Goal: Task Accomplishment & Management: Use online tool/utility

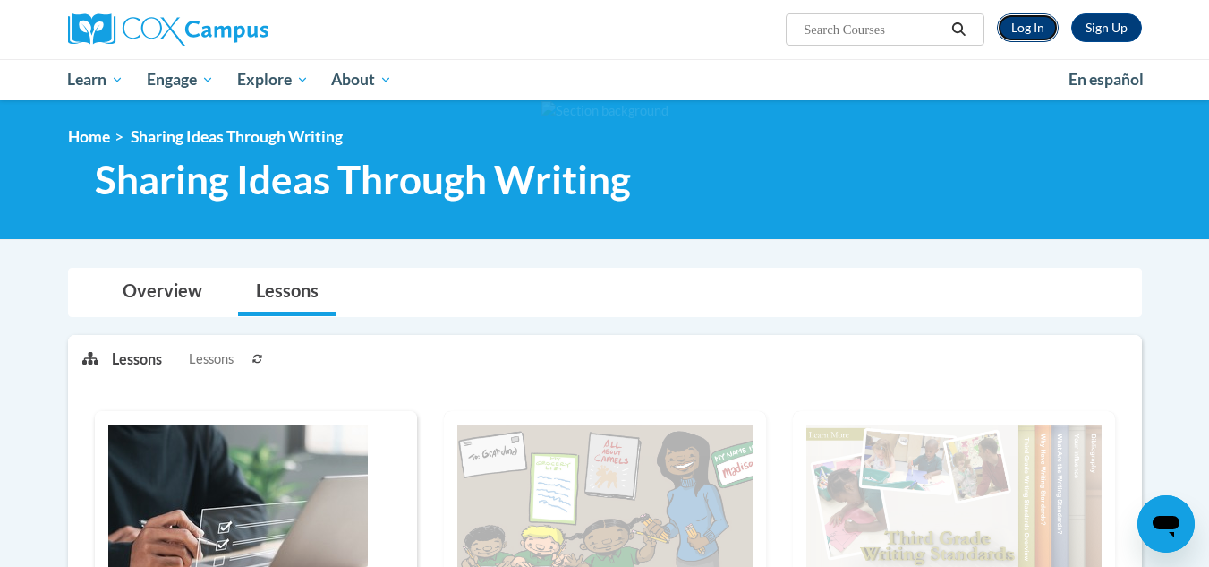
click at [1037, 21] on link "Log In" at bounding box center [1028, 27] width 62 height 29
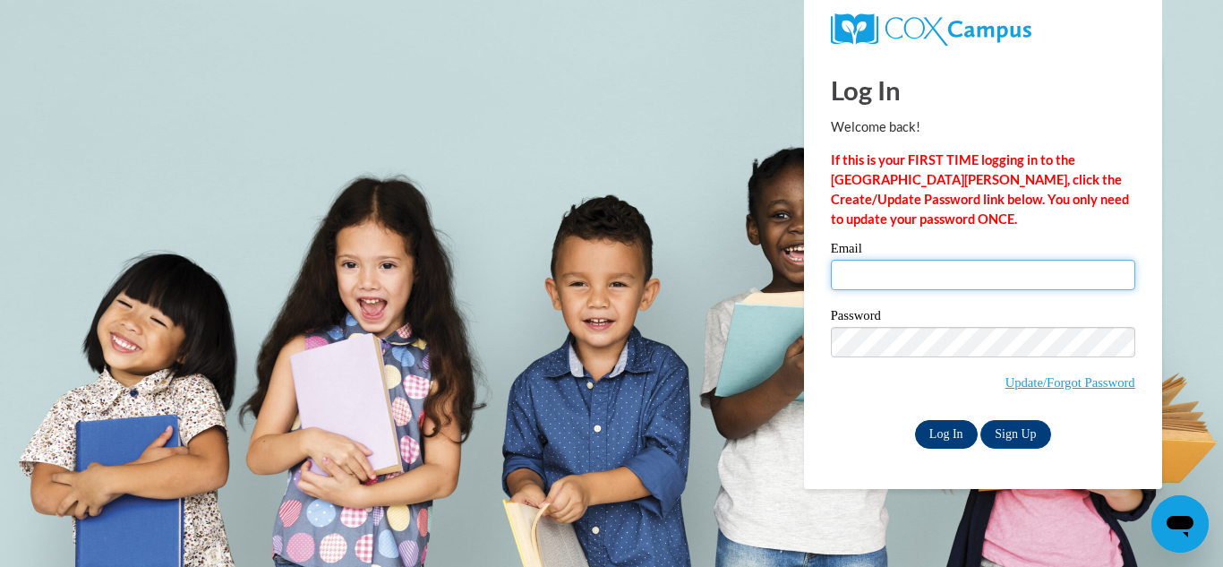
type input "addisonjohnston73@gmail.com"
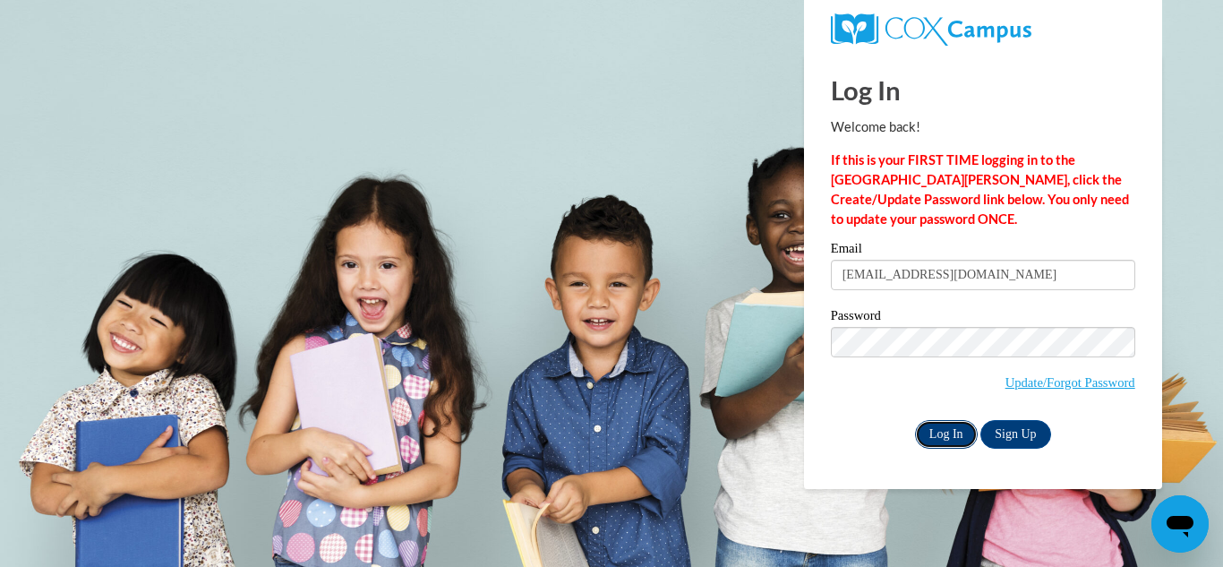
click at [936, 438] on input "Log In" at bounding box center [946, 434] width 63 height 29
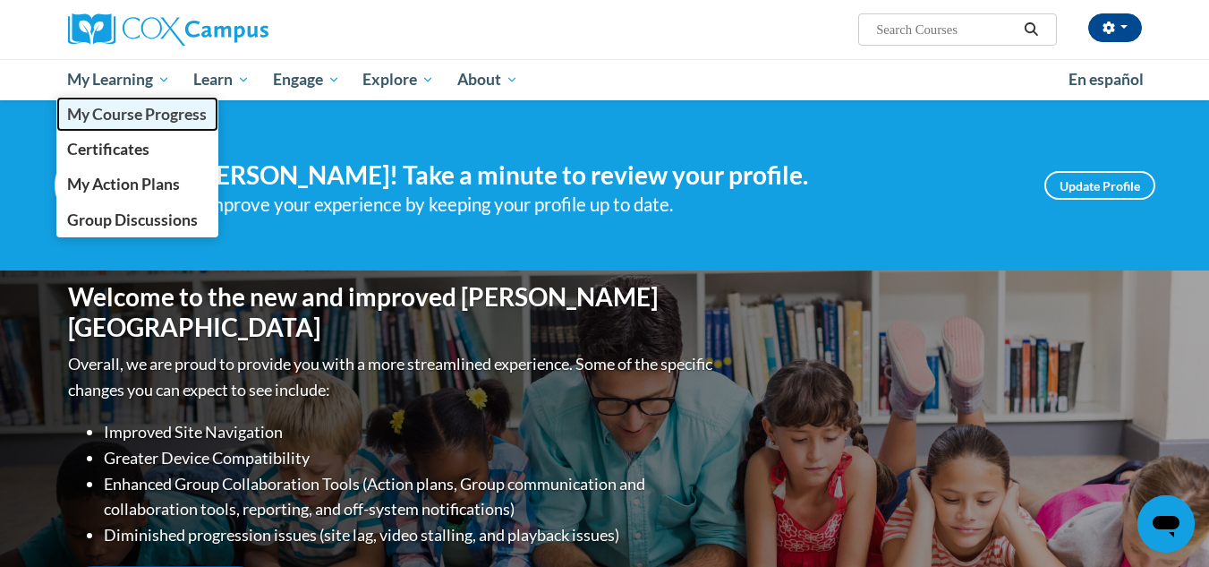
click at [146, 115] on span "My Course Progress" at bounding box center [137, 114] width 140 height 19
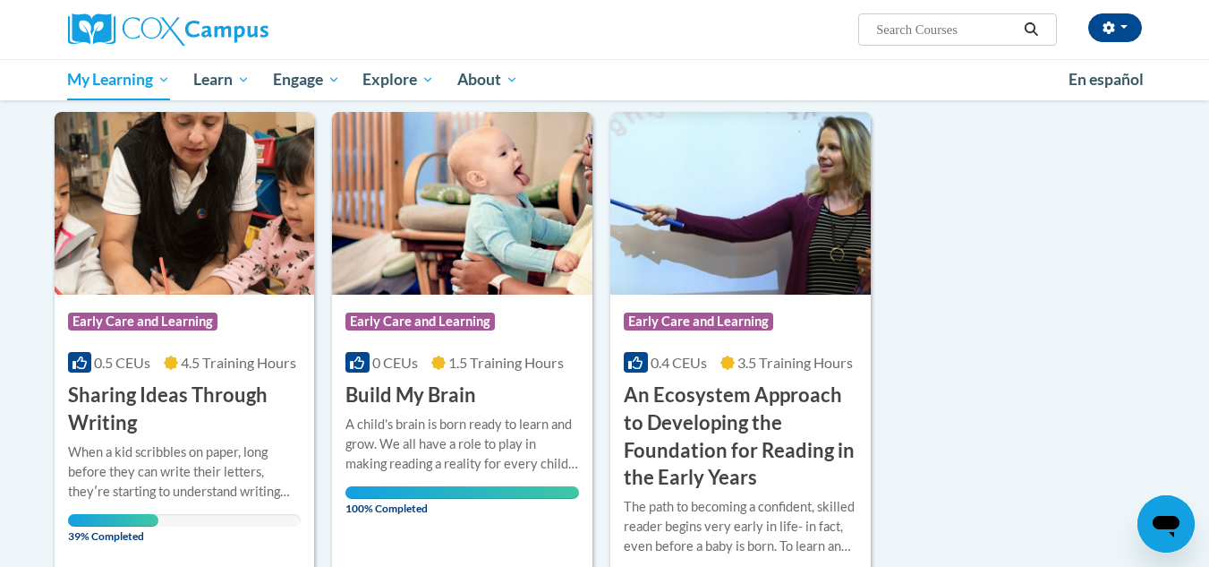
scroll to position [225, 0]
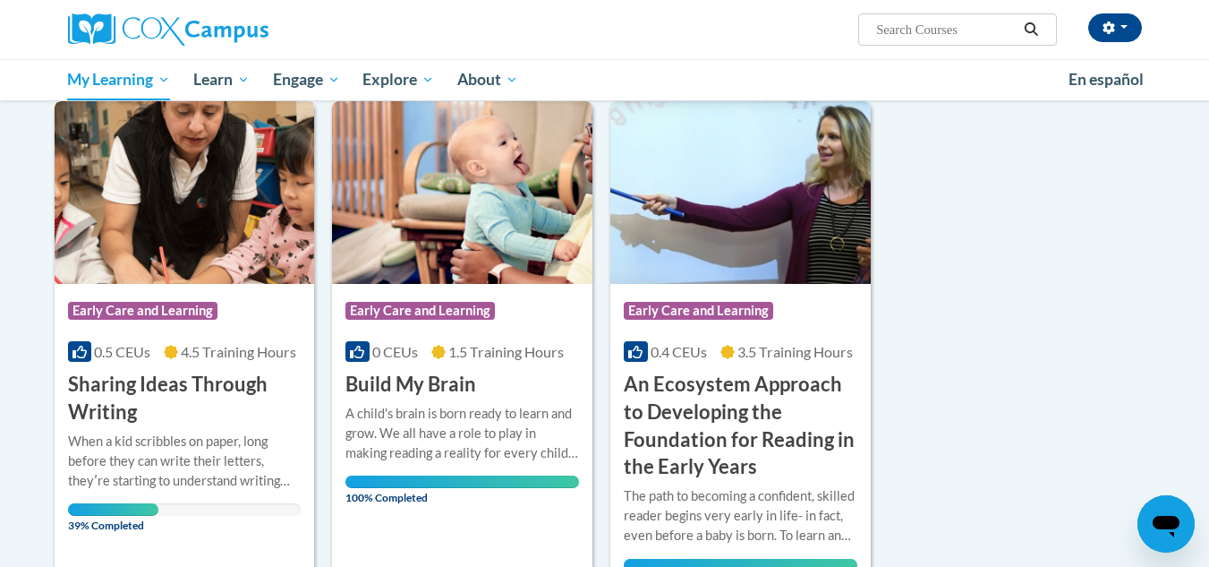
click at [269, 400] on h3 "Sharing Ideas Through Writing" at bounding box center [185, 398] width 234 height 55
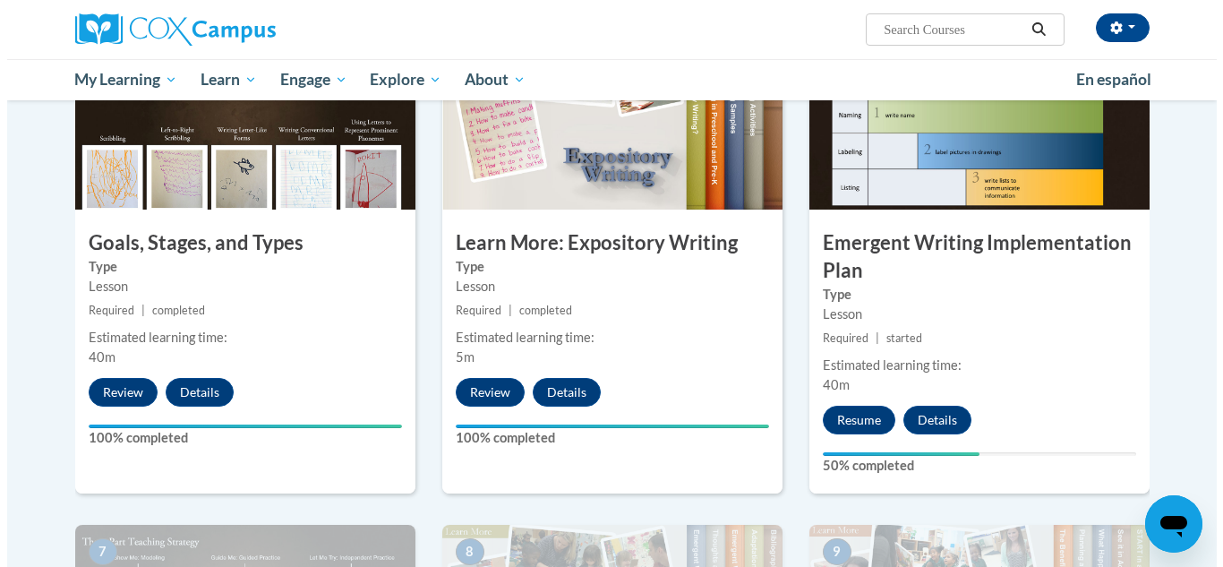
scroll to position [925, 0]
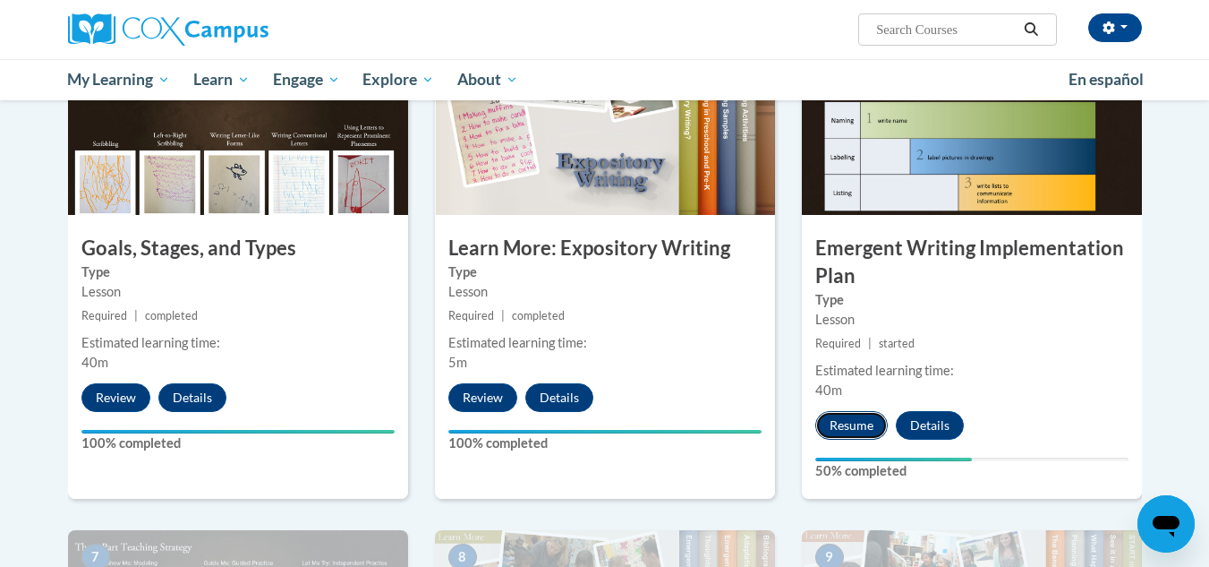
click at [856, 411] on button "Resume" at bounding box center [851, 425] width 72 height 29
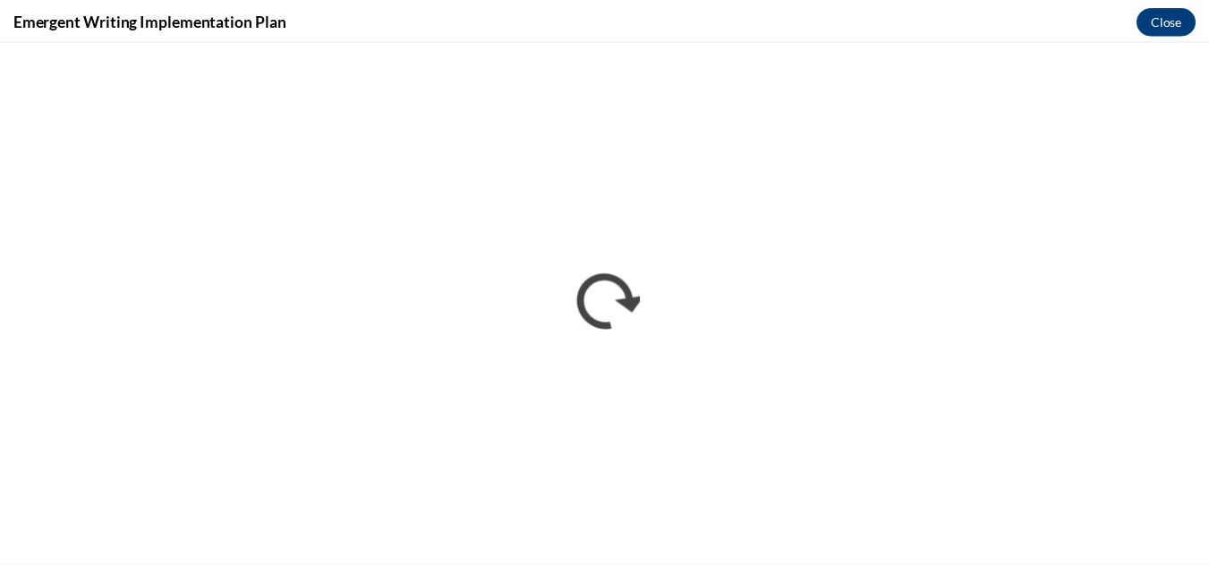
scroll to position [0, 0]
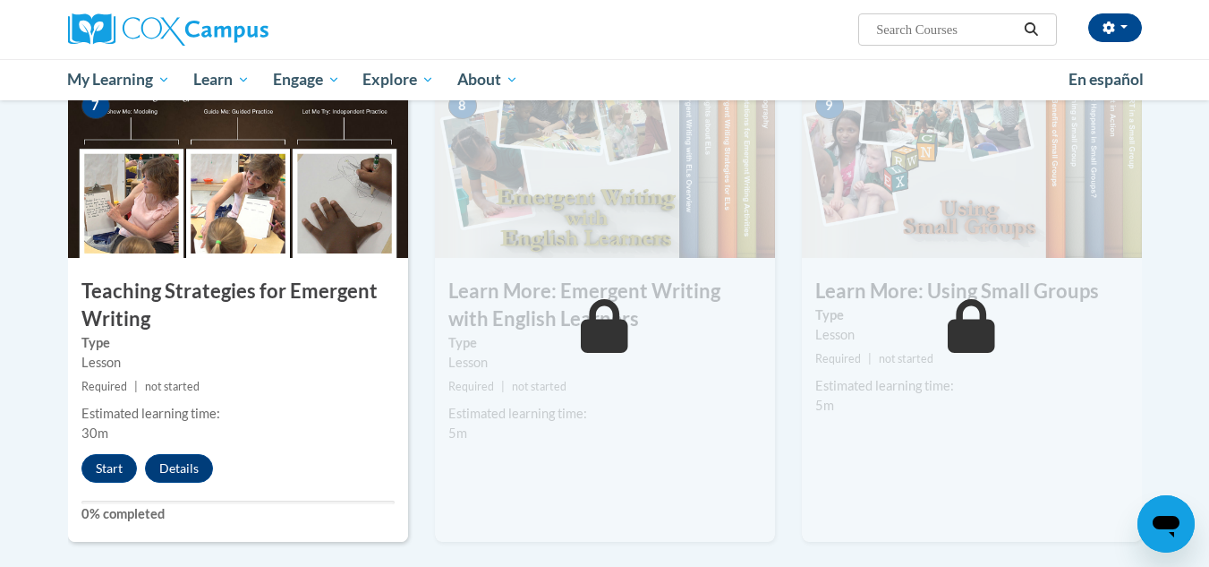
scroll to position [1366, 0]
